Goal: Download file/media

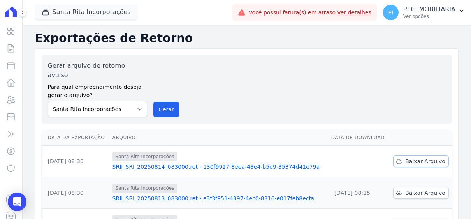
click at [414, 157] on span "Baixar Arquivo" at bounding box center [425, 161] width 40 height 8
click at [69, 12] on button "Santa Rita Incorporações" at bounding box center [86, 12] width 102 height 15
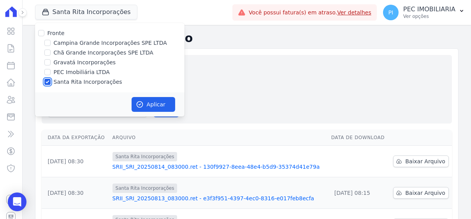
click at [47, 80] on input "Santa Rita Incorporações" at bounding box center [47, 82] width 6 height 6
checkbox input "false"
click at [48, 62] on input "Gravatá Incorporações" at bounding box center [47, 62] width 6 height 6
checkbox input "true"
click at [144, 102] on button "Aplicar" at bounding box center [154, 104] width 44 height 15
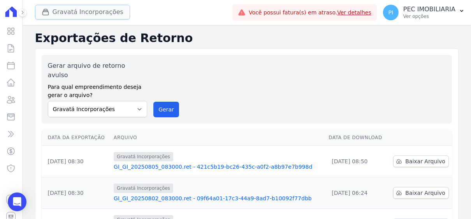
click at [75, 15] on button "Gravatá Incorporações" at bounding box center [82, 12] width 95 height 15
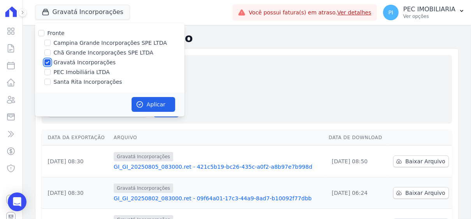
click at [44, 64] on div "Gravatá Incorporações" at bounding box center [109, 62] width 149 height 8
drag, startPoint x: 47, startPoint y: 65, endPoint x: 45, endPoint y: 54, distance: 11.0
click at [47, 64] on input "Gravatá Incorporações" at bounding box center [47, 62] width 6 height 6
checkbox input "false"
click at [45, 53] on input "Chã Grande Incorporações SPE LTDA" at bounding box center [47, 52] width 6 height 6
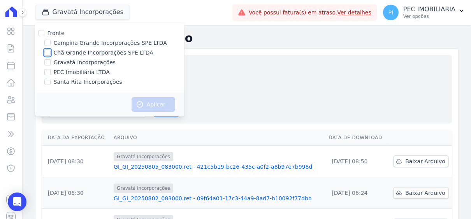
checkbox input "true"
click at [158, 103] on button "Aplicar" at bounding box center [154, 104] width 44 height 15
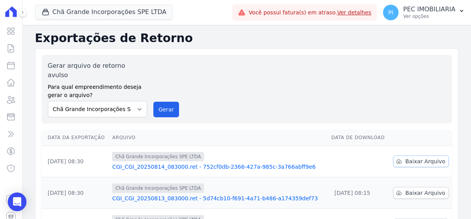
click at [422, 157] on span "Baixar Arquivo" at bounding box center [425, 161] width 40 height 8
click at [409, 157] on span "Baixar Arquivo" at bounding box center [425, 161] width 40 height 8
click at [91, 12] on button "Chã Grande Incorporações SPE LTDA" at bounding box center [104, 12] width 138 height 15
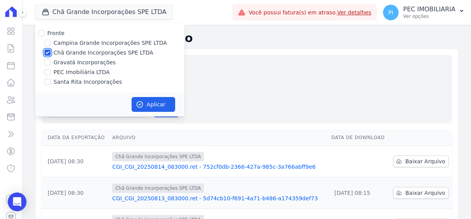
click at [48, 54] on input "Chã Grande Incorporações SPE LTDA" at bounding box center [47, 52] width 6 height 6
checkbox input "false"
click at [49, 42] on input "Campina Grande Incorporações SPE LTDA" at bounding box center [47, 43] width 6 height 6
checkbox input "true"
click at [158, 100] on button "Aplicar" at bounding box center [154, 104] width 44 height 15
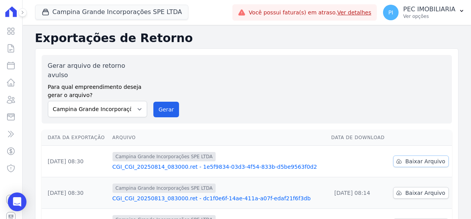
click at [424, 157] on span "Baixar Arquivo" at bounding box center [425, 161] width 40 height 8
